Goal: Check status

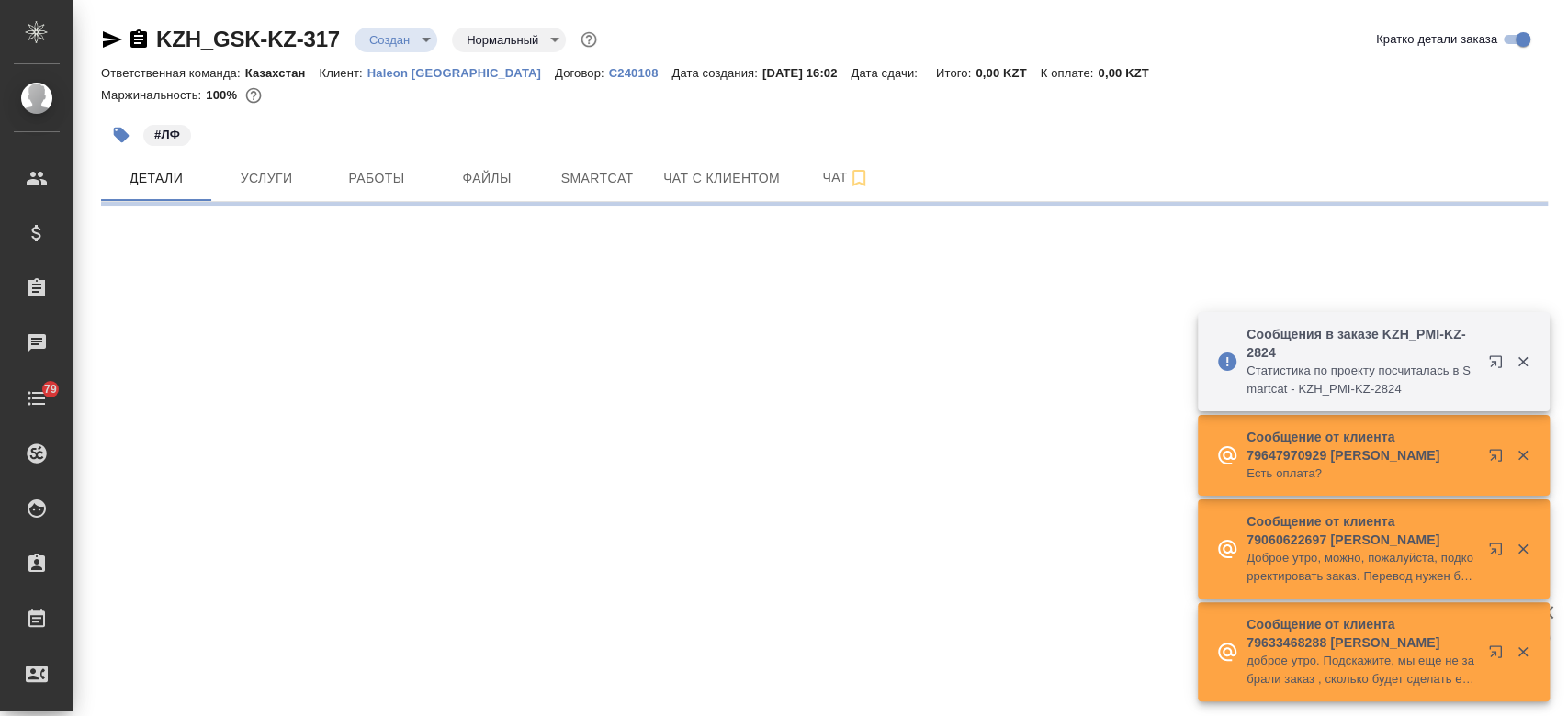
select select "RU"
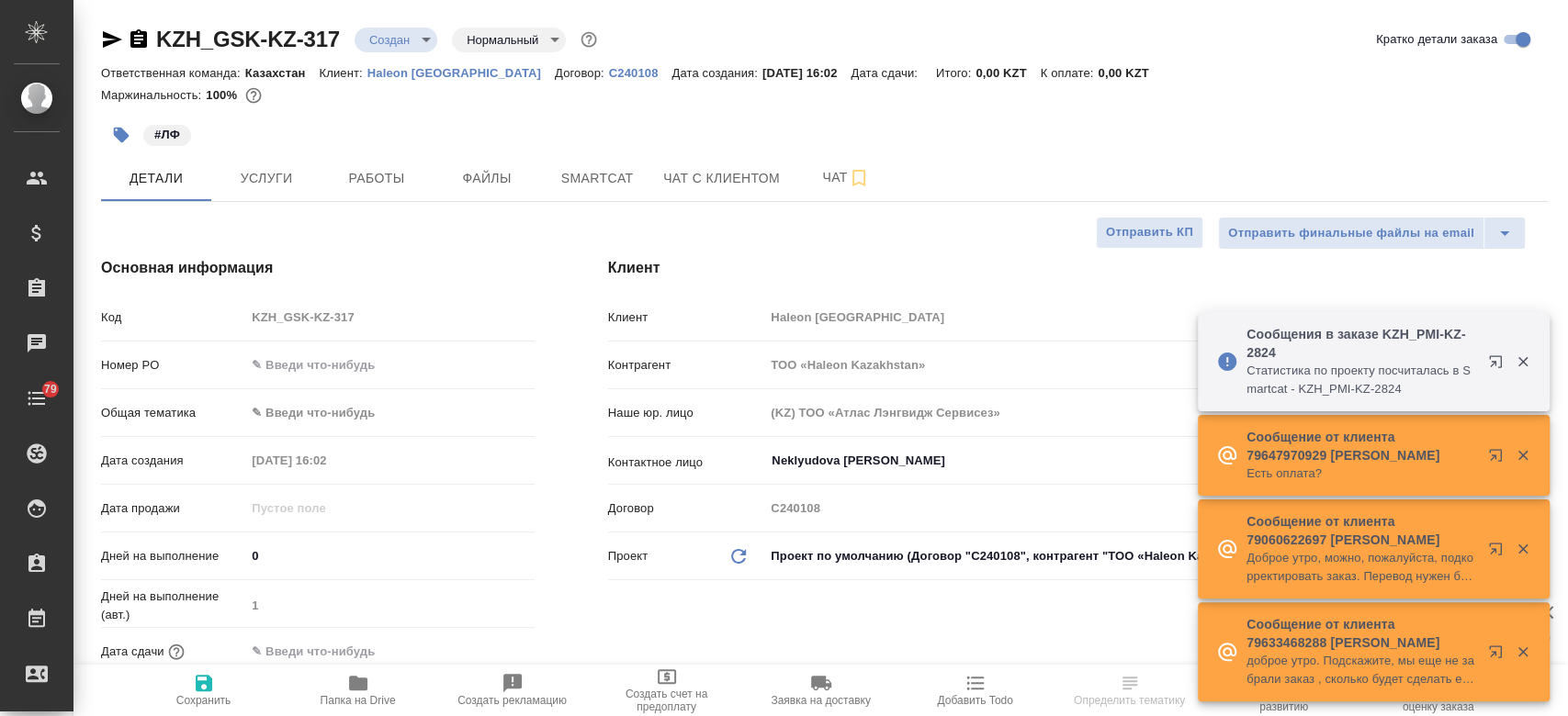
type textarea "x"
type input "[PERSON_NAME]"
click at [233, 175] on span "Услуги" at bounding box center [266, 178] width 88 height 23
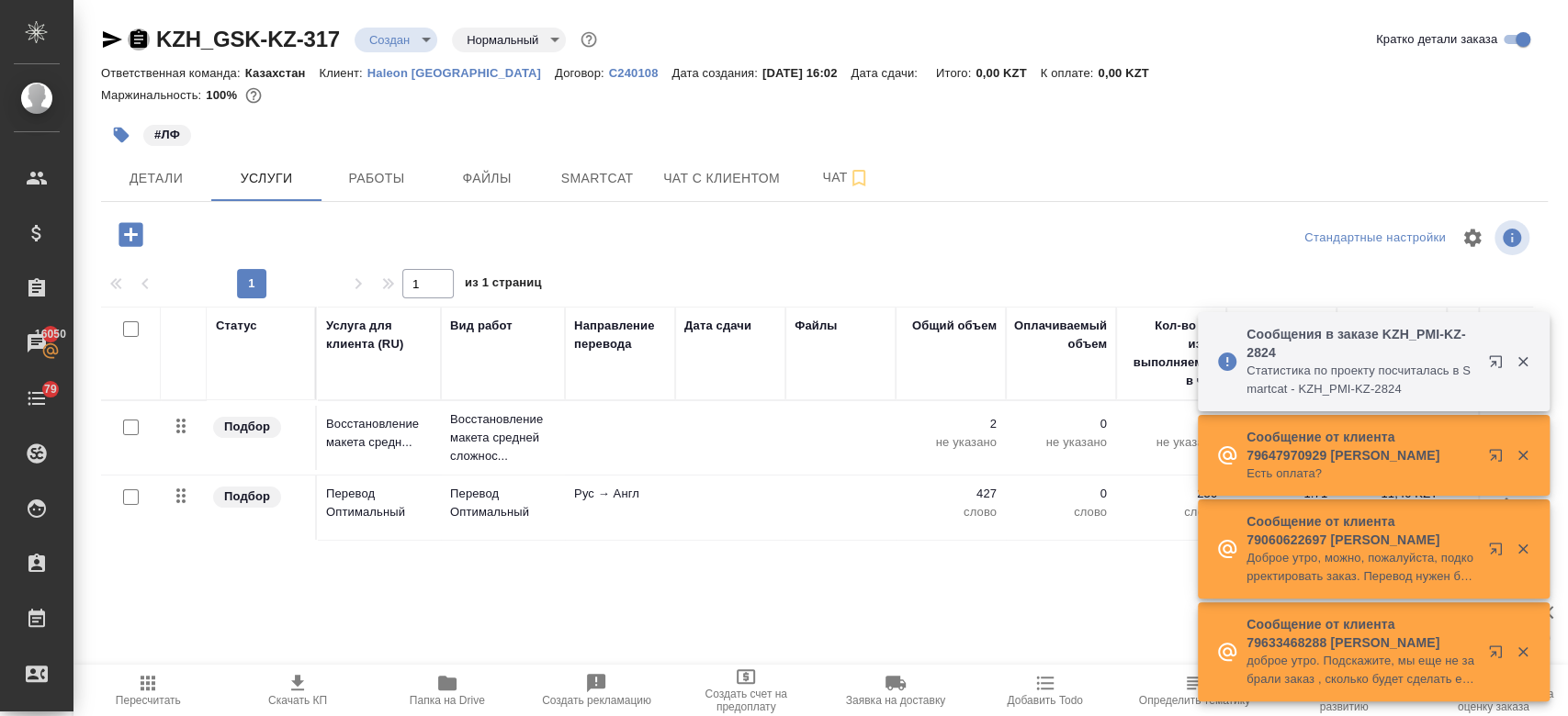
click at [130, 35] on icon "button" at bounding box center [138, 38] width 17 height 19
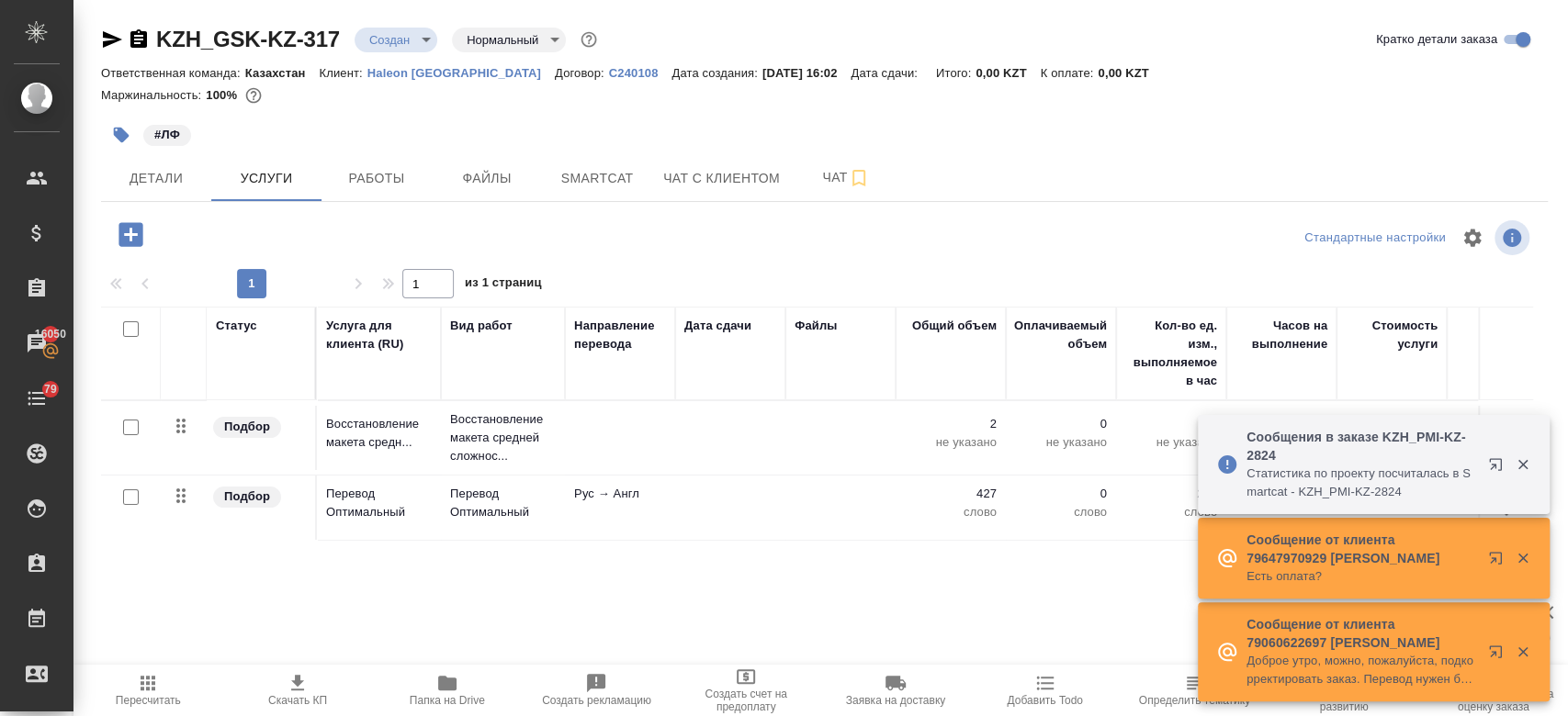
click at [436, 106] on div "Маржинальность: 100%" at bounding box center [825, 96] width 1447 height 24
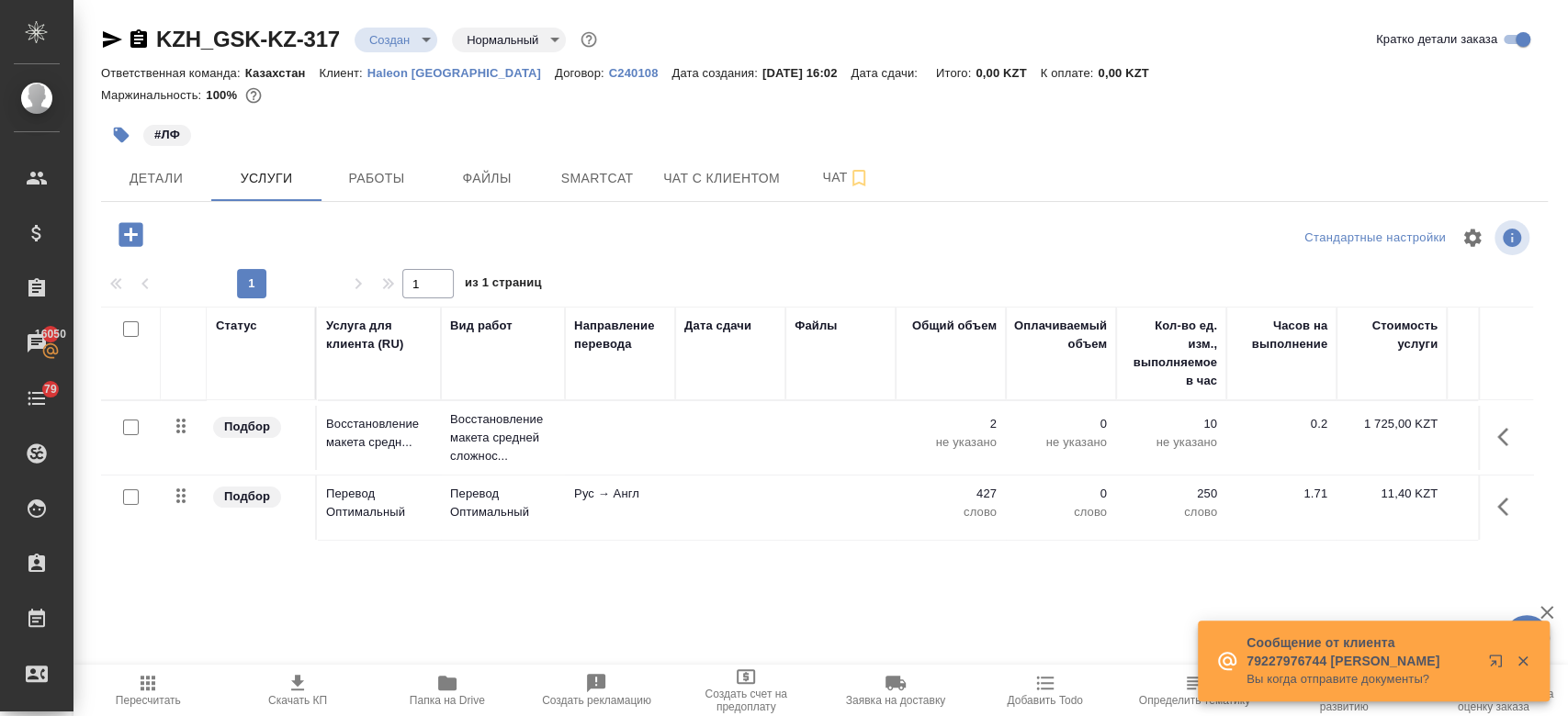
click at [102, 38] on icon "button" at bounding box center [112, 39] width 22 height 22
click at [312, 124] on div "#ЛФ" at bounding box center [583, 134] width 965 height 40
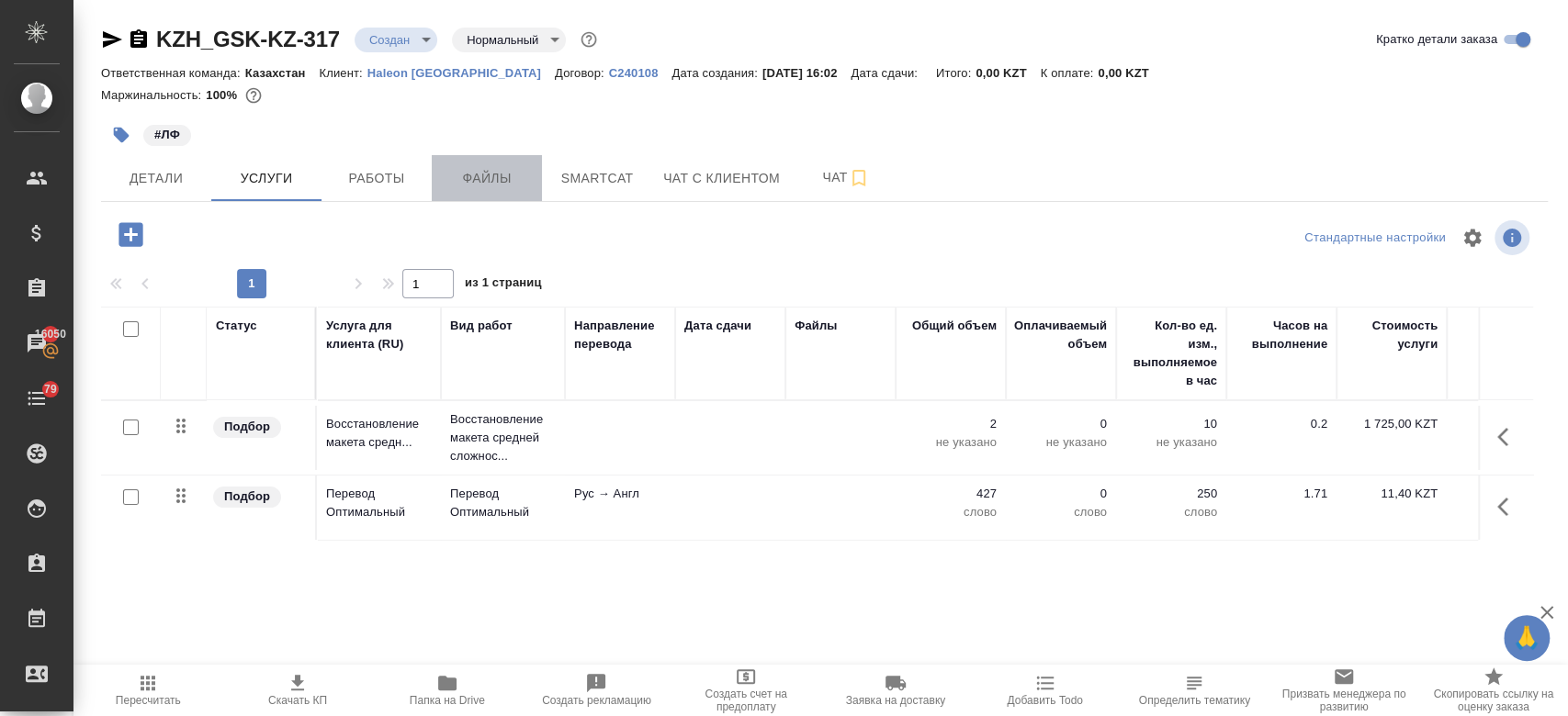
click at [535, 177] on button "Файлы" at bounding box center [487, 178] width 110 height 46
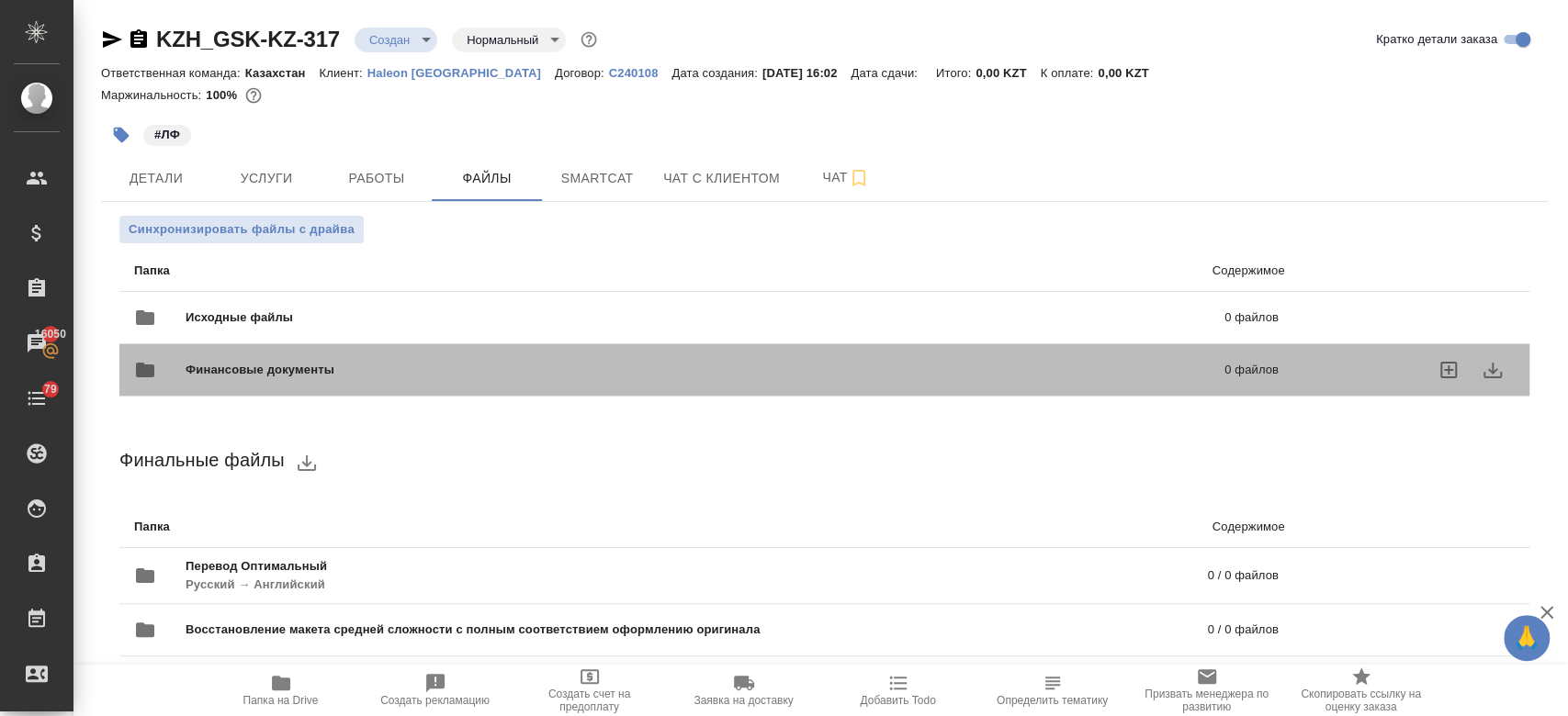
click at [324, 331] on div "Финансовые документы 0 файлов" at bounding box center [706, 370] width 1182 height 81
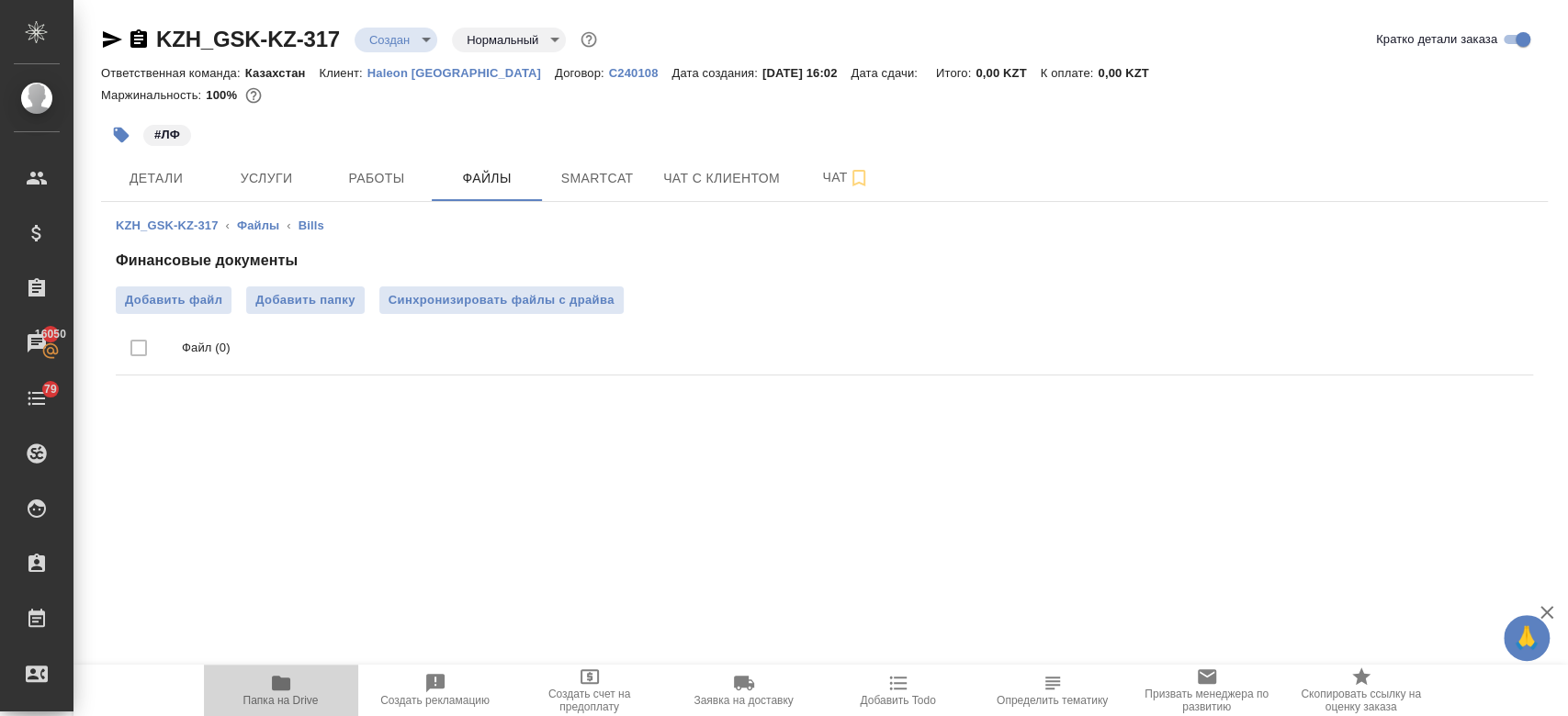
click at [294, 668] on button "Папка на Drive" at bounding box center [281, 690] width 155 height 51
click at [132, 42] on icon "button" at bounding box center [138, 38] width 17 height 19
